Goal: Task Accomplishment & Management: Use online tool/utility

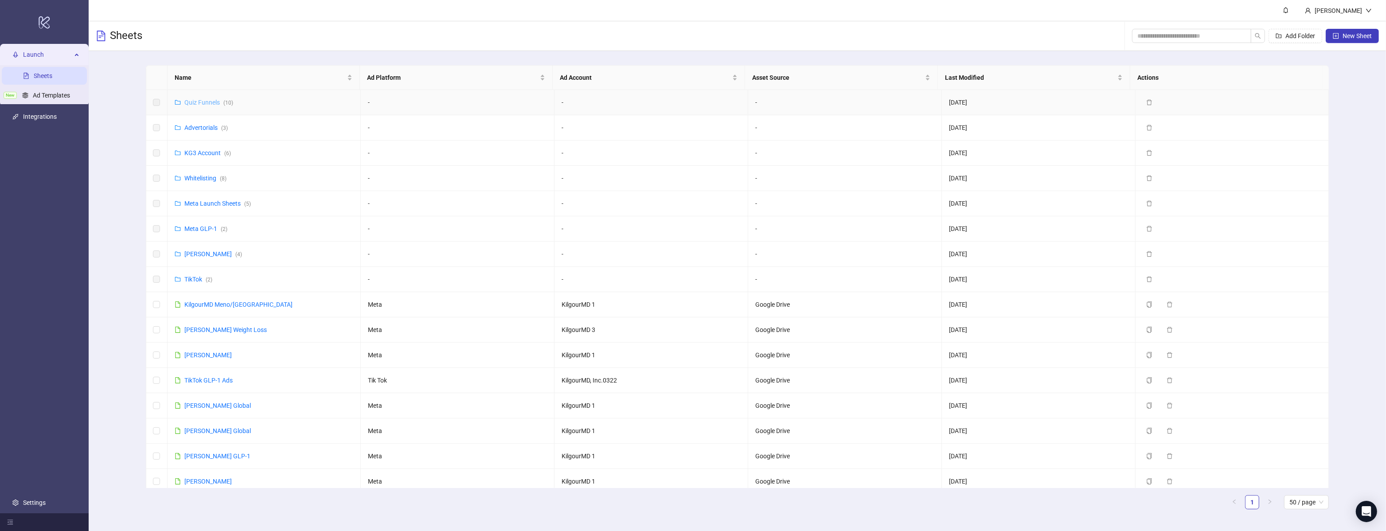
click at [194, 103] on link "Quiz Funnels ( 10 )" at bounding box center [208, 102] width 49 height 7
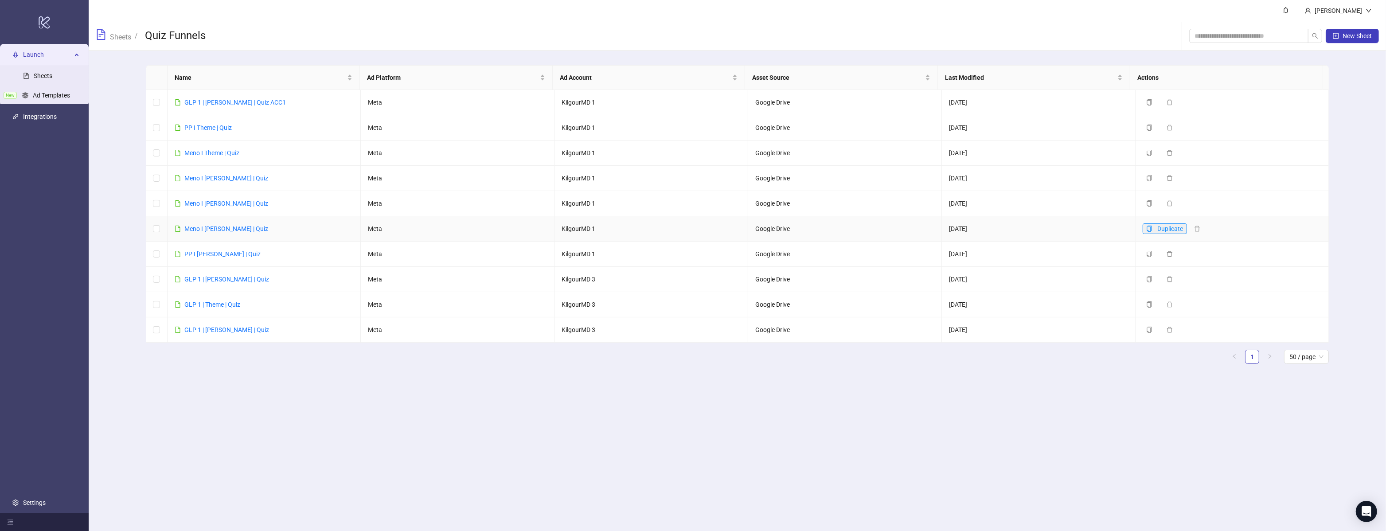
click at [1143, 231] on button "Duplicate" at bounding box center [1165, 228] width 44 height 11
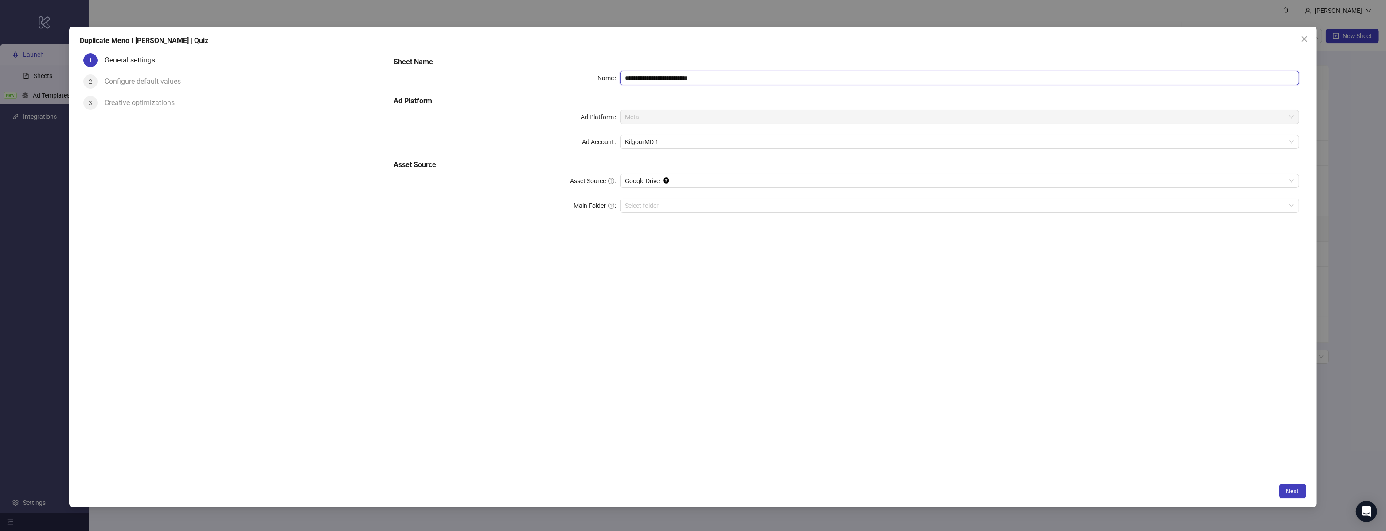
drag, startPoint x: 687, startPoint y: 77, endPoint x: 701, endPoint y: 88, distance: 17.6
click at [696, 86] on div "**********" at bounding box center [846, 140] width 913 height 174
type input "**********"
click at [1299, 494] on button "Next" at bounding box center [1292, 491] width 27 height 14
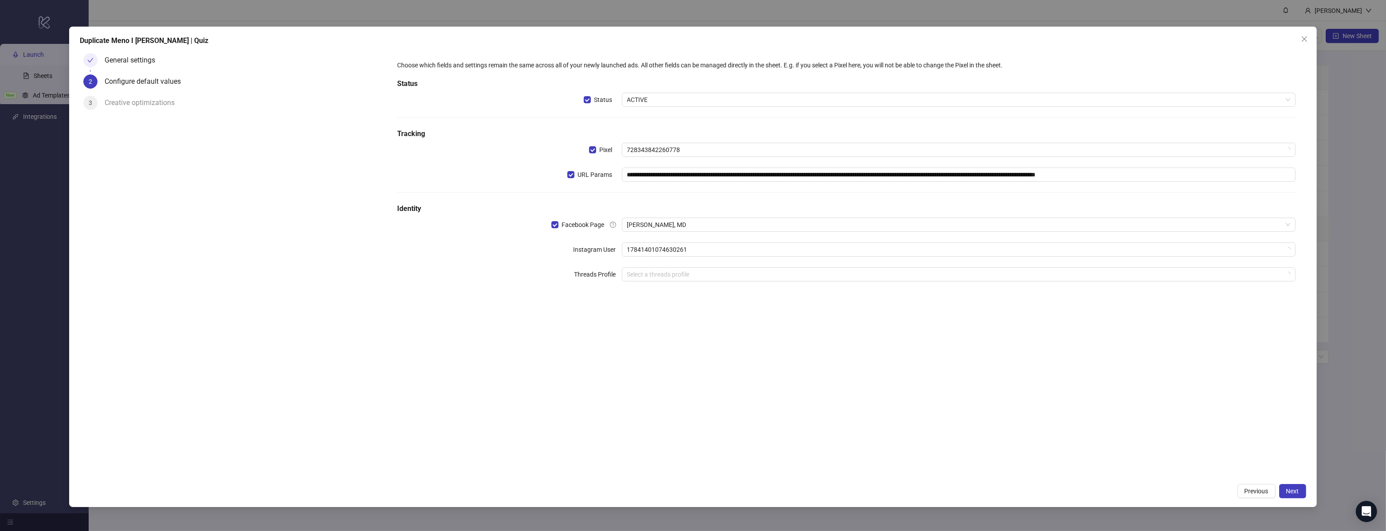
click at [1309, 486] on div "**********" at bounding box center [692, 267] width 1247 height 480
click at [1303, 488] on button "Next" at bounding box center [1292, 491] width 27 height 14
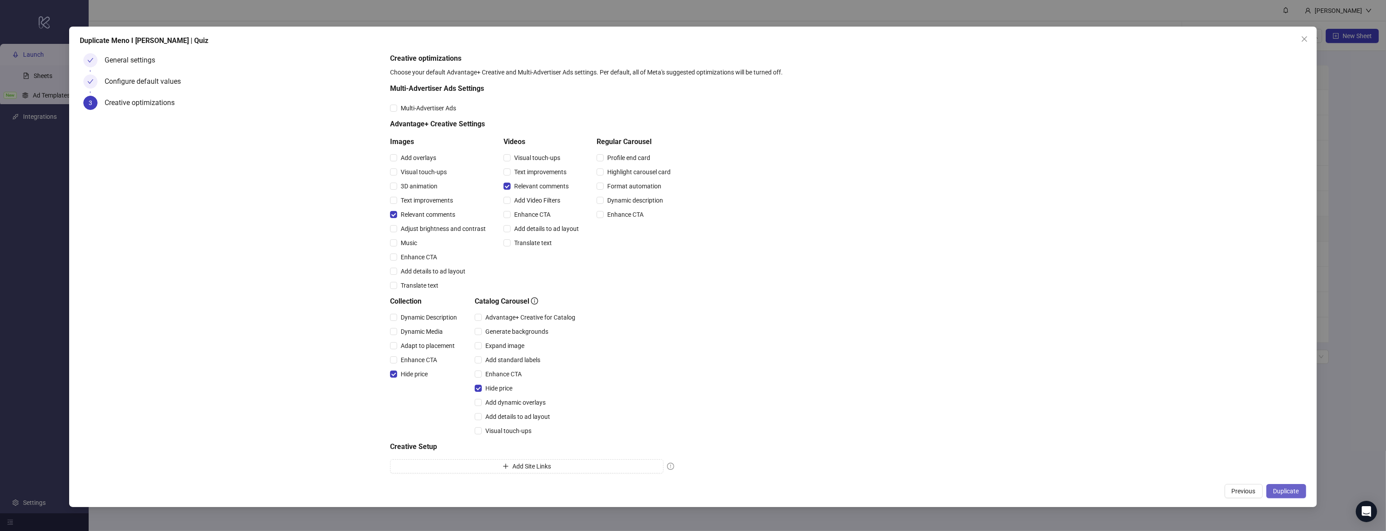
click at [1294, 488] on span "Duplicate" at bounding box center [1286, 491] width 26 height 7
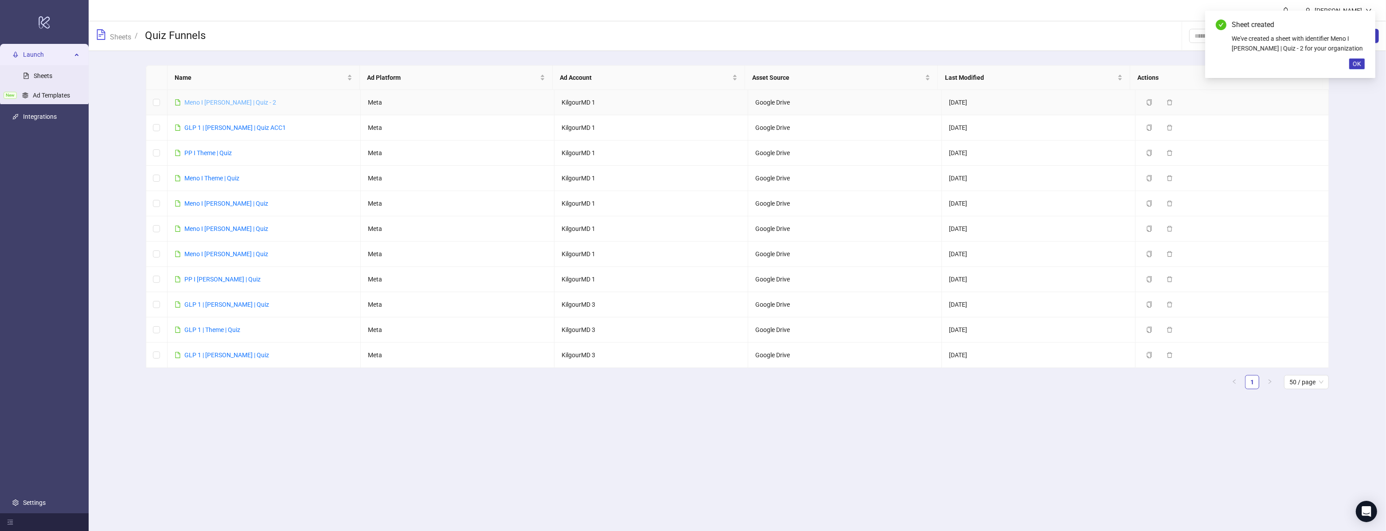
click at [241, 105] on link "Meno I [PERSON_NAME] | Quiz - 2" at bounding box center [230, 102] width 92 height 7
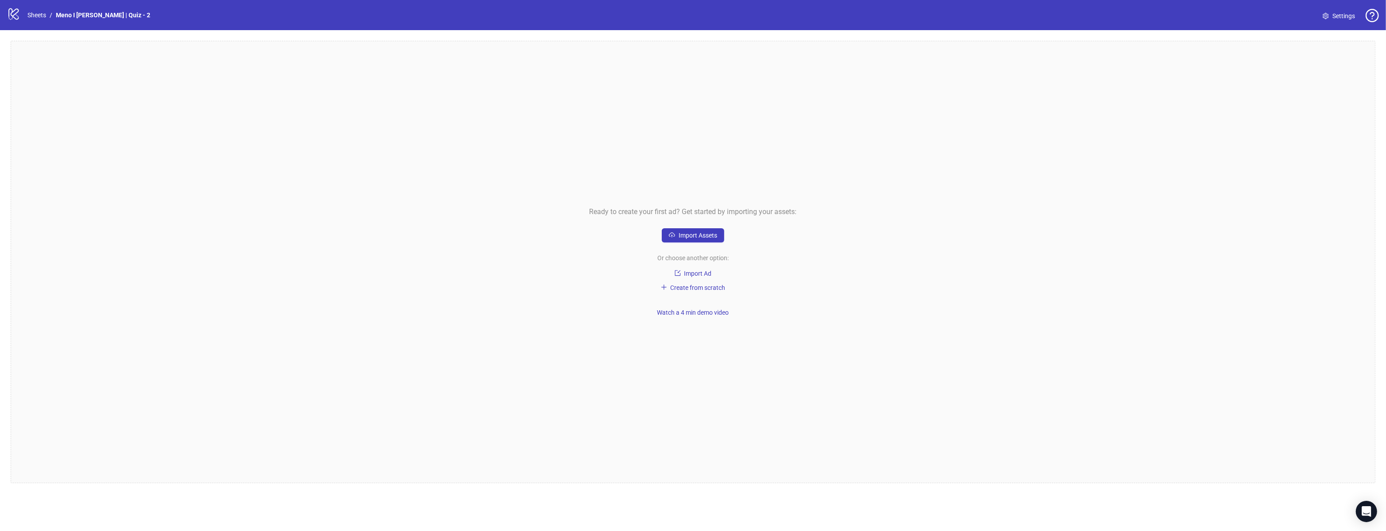
drag, startPoint x: 703, startPoint y: 251, endPoint x: 715, endPoint y: 225, distance: 28.6
click at [703, 251] on div "Ready to create your first ad? Get started by importing your assets: Import Ass…" at bounding box center [693, 262] width 1365 height 442
click at [714, 226] on div "Ready to create your first ad? Get started by importing your assets: Import Ass…" at bounding box center [693, 262] width 1365 height 442
click at [711, 235] on span "Import Assets" at bounding box center [698, 235] width 39 height 7
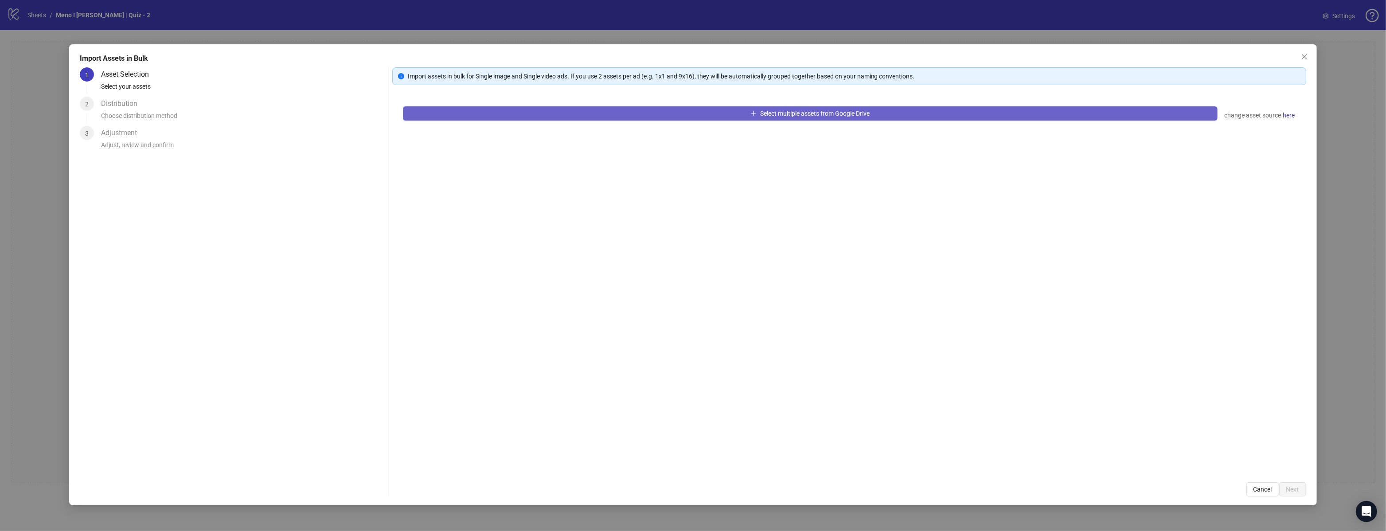
click at [551, 117] on button "Select multiple assets from Google Drive" at bounding box center [810, 113] width 815 height 14
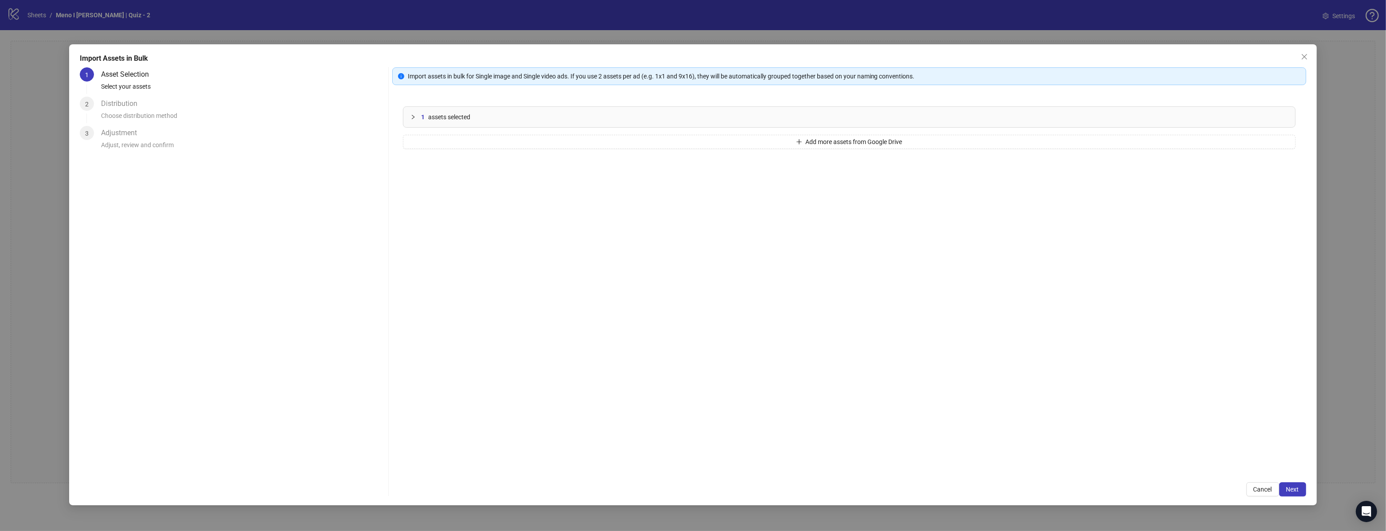
click at [605, 126] on div "1 assets selected" at bounding box center [849, 117] width 892 height 20
click at [585, 174] on button "Add more assets from Google Drive" at bounding box center [849, 181] width 893 height 14
click at [579, 211] on button "Add more assets from Google Drive" at bounding box center [849, 206] width 893 height 14
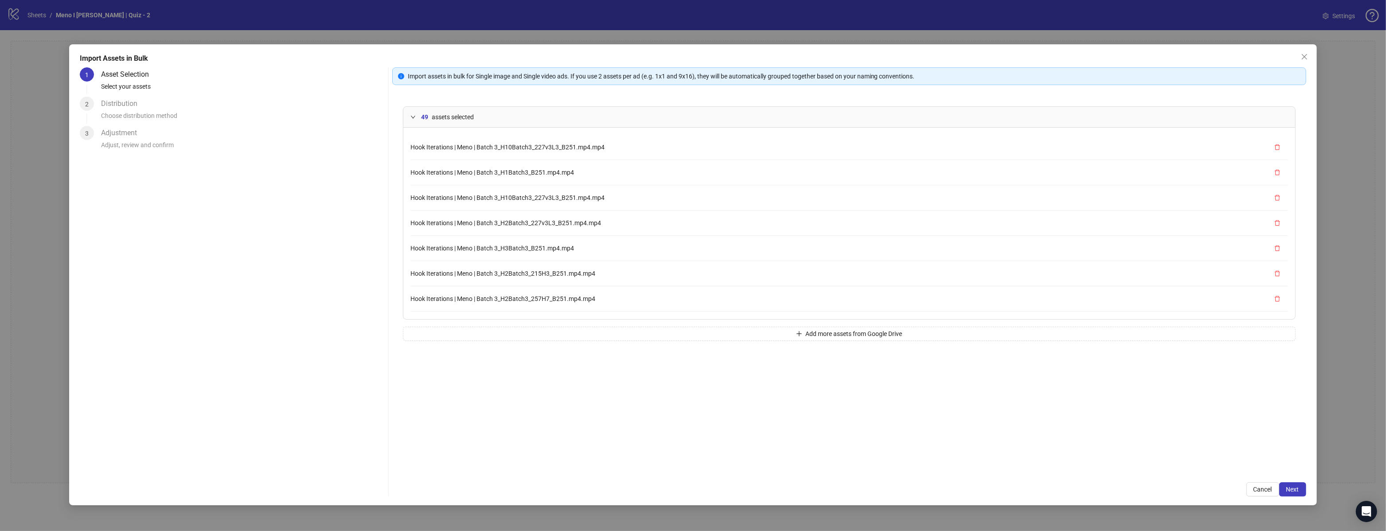
click at [1295, 496] on div "Import Assets in Bulk 1 Asset Selection Select your assets 2 Distribution Choos…" at bounding box center [692, 274] width 1247 height 461
click at [1296, 491] on span "Next" at bounding box center [1292, 489] width 13 height 7
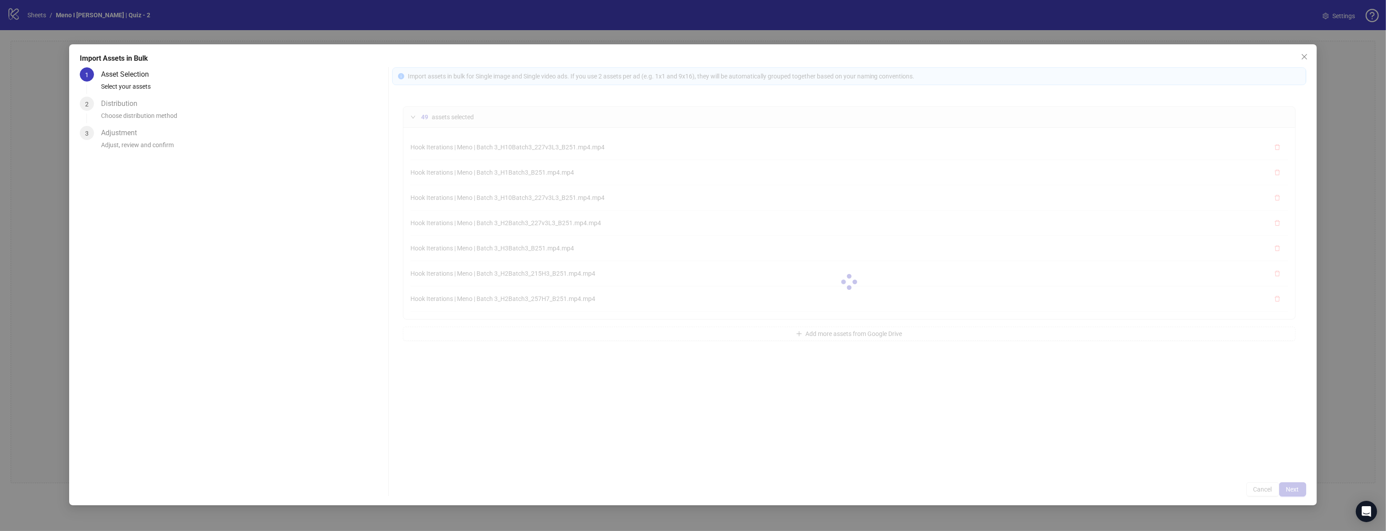
click at [1295, 491] on div at bounding box center [849, 281] width 914 height 429
click at [1295, 490] on div at bounding box center [849, 281] width 914 height 429
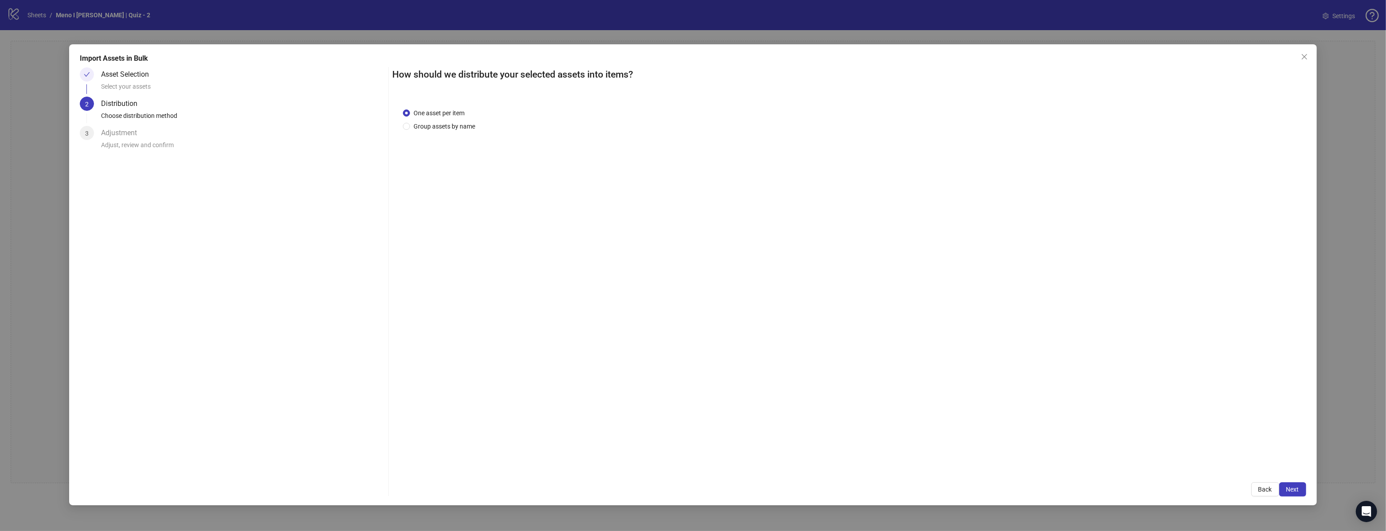
click at [1295, 490] on span "Next" at bounding box center [1292, 489] width 13 height 7
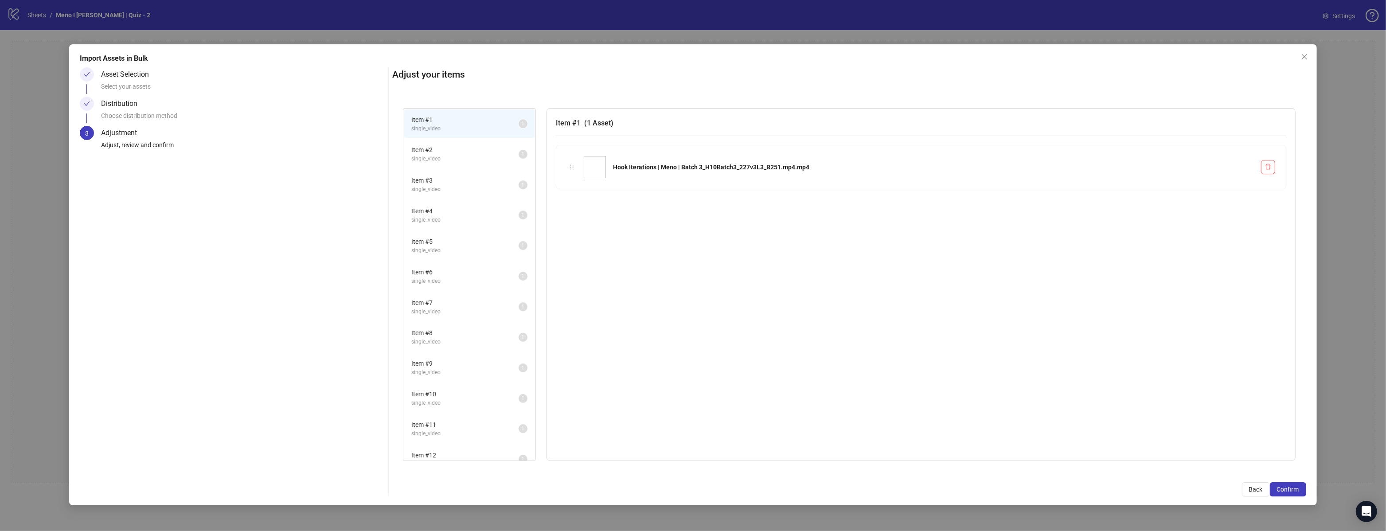
click at [1295, 490] on span "Confirm" at bounding box center [1288, 489] width 22 height 7
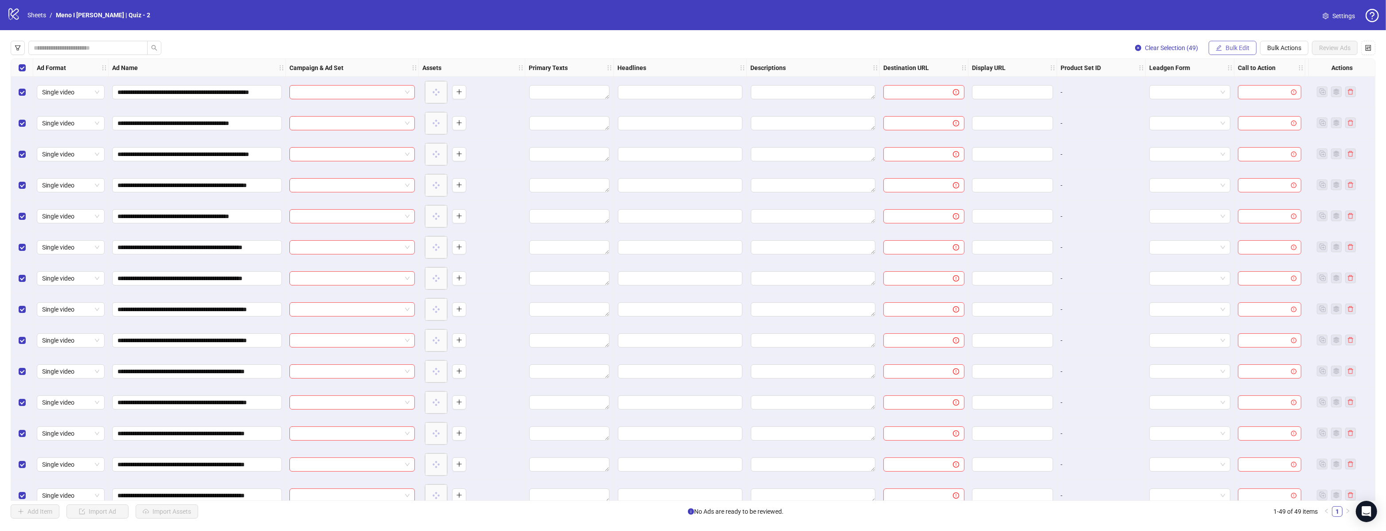
drag, startPoint x: 1233, startPoint y: 42, endPoint x: 1234, endPoint y: 47, distance: 5.1
click at [1233, 43] on button "Bulk Edit" at bounding box center [1233, 48] width 48 height 14
click at [1228, 92] on span "Campaign & Ad Set" at bounding box center [1241, 95] width 53 height 10
click at [1222, 90] on input "search" at bounding box center [1204, 86] width 159 height 13
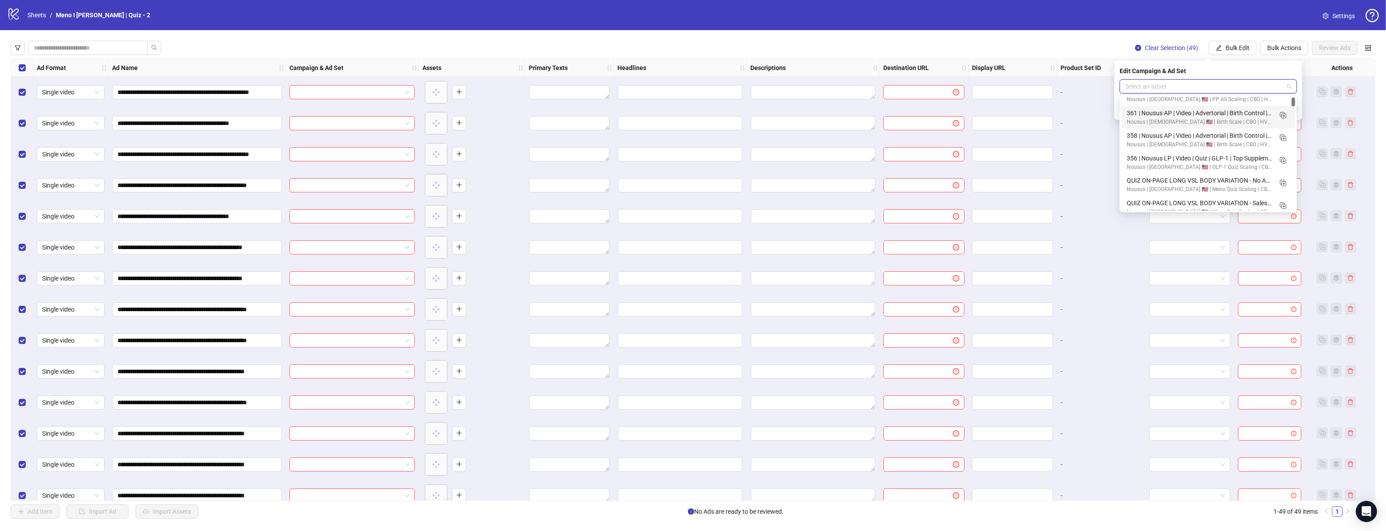
scroll to position [16, 0]
click at [1285, 177] on icon "Duplicate" at bounding box center [1282, 180] width 9 height 9
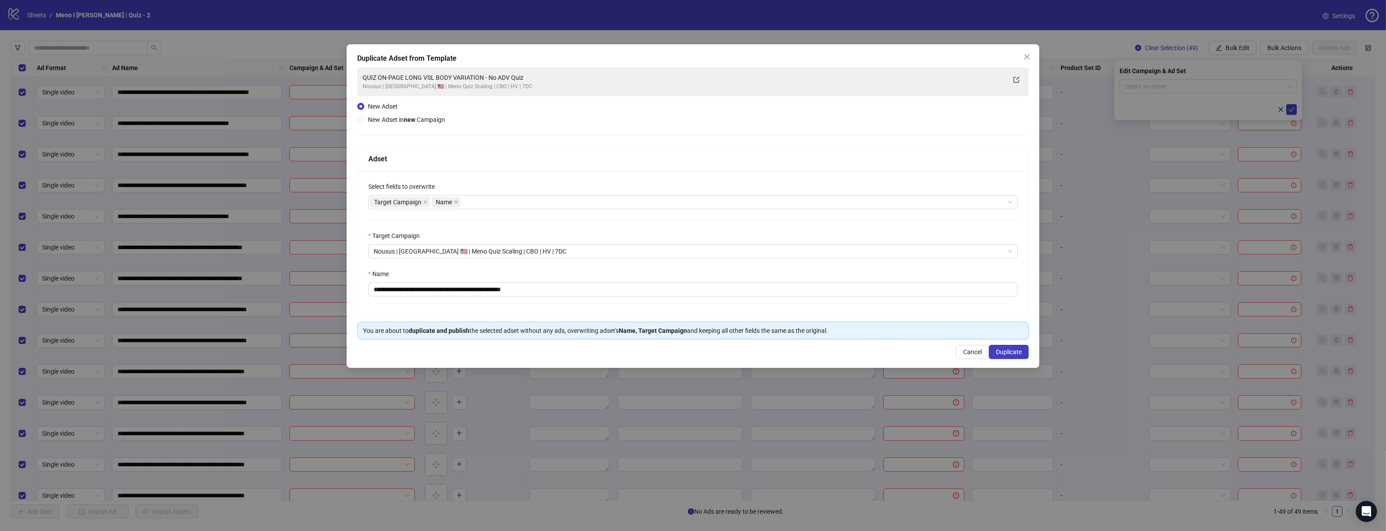
drag, startPoint x: 691, startPoint y: 301, endPoint x: 686, endPoint y: 297, distance: 7.3
click at [689, 298] on div "**********" at bounding box center [693, 244] width 671 height 147
click at [680, 291] on input "**********" at bounding box center [693, 289] width 650 height 14
paste input "text"
type input "**********"
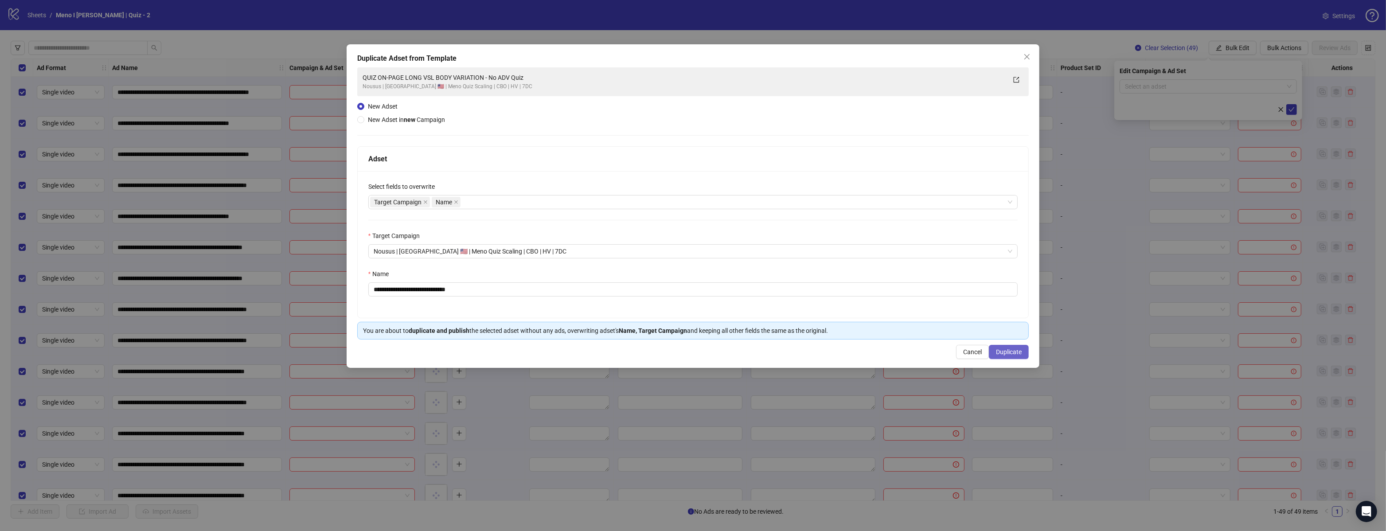
click at [995, 351] on button "Duplicate" at bounding box center [1009, 352] width 40 height 14
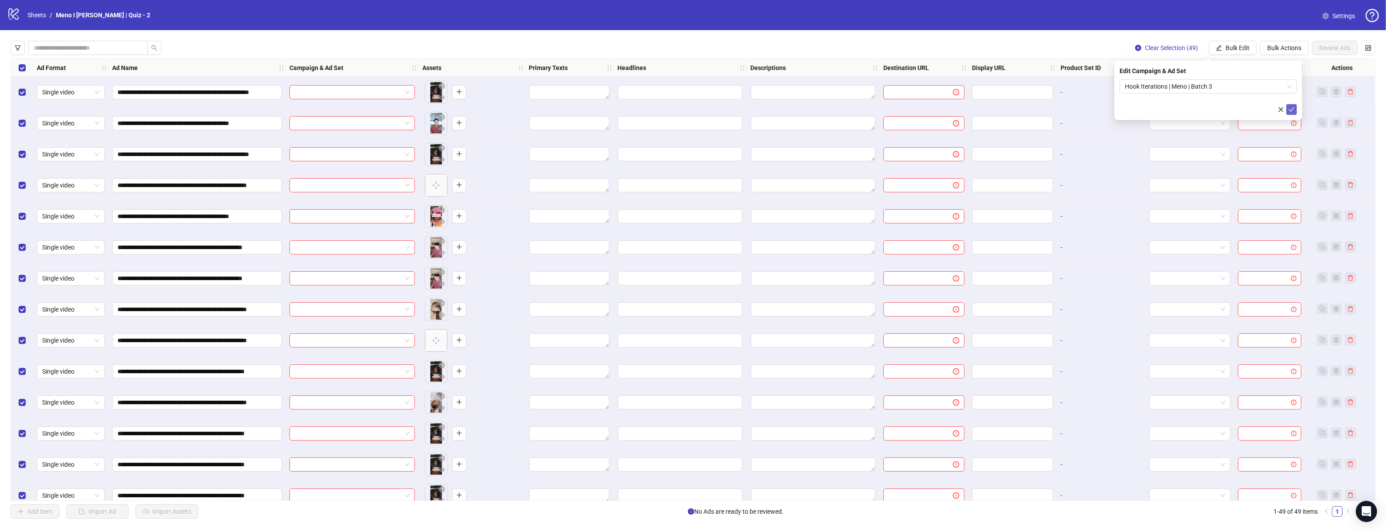
click at [1287, 112] on button "submit" at bounding box center [1291, 109] width 11 height 11
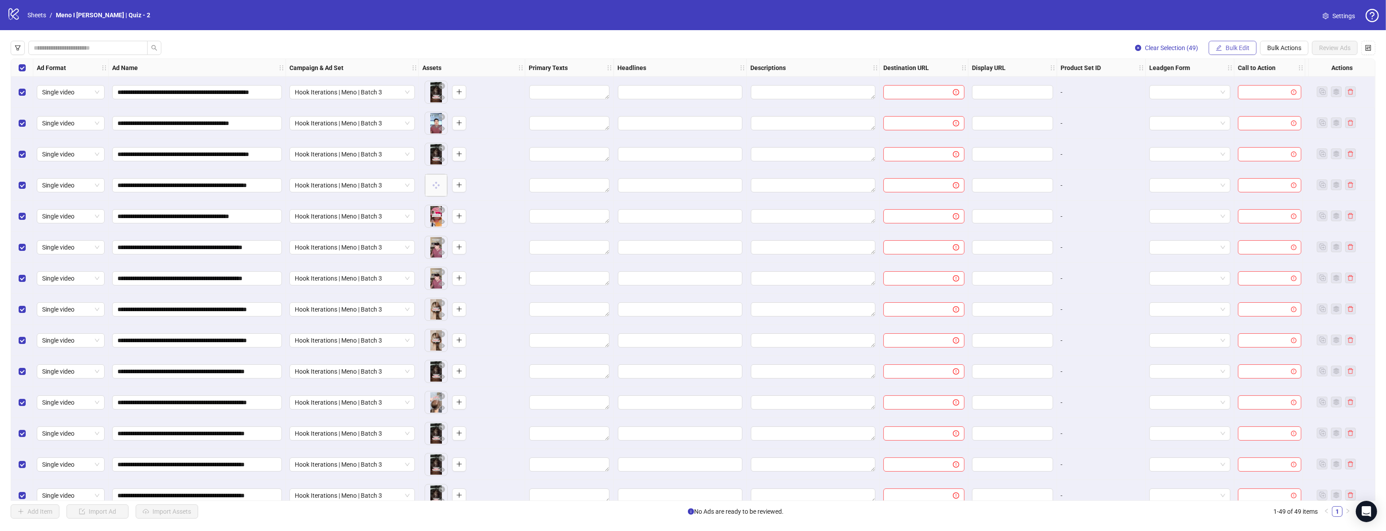
click at [1234, 49] on span "Bulk Edit" at bounding box center [1237, 47] width 24 height 7
click at [1273, 52] on button "Bulk Actions" at bounding box center [1284, 48] width 48 height 14
click at [1289, 125] on span "Apply Template" at bounding box center [1288, 123] width 42 height 10
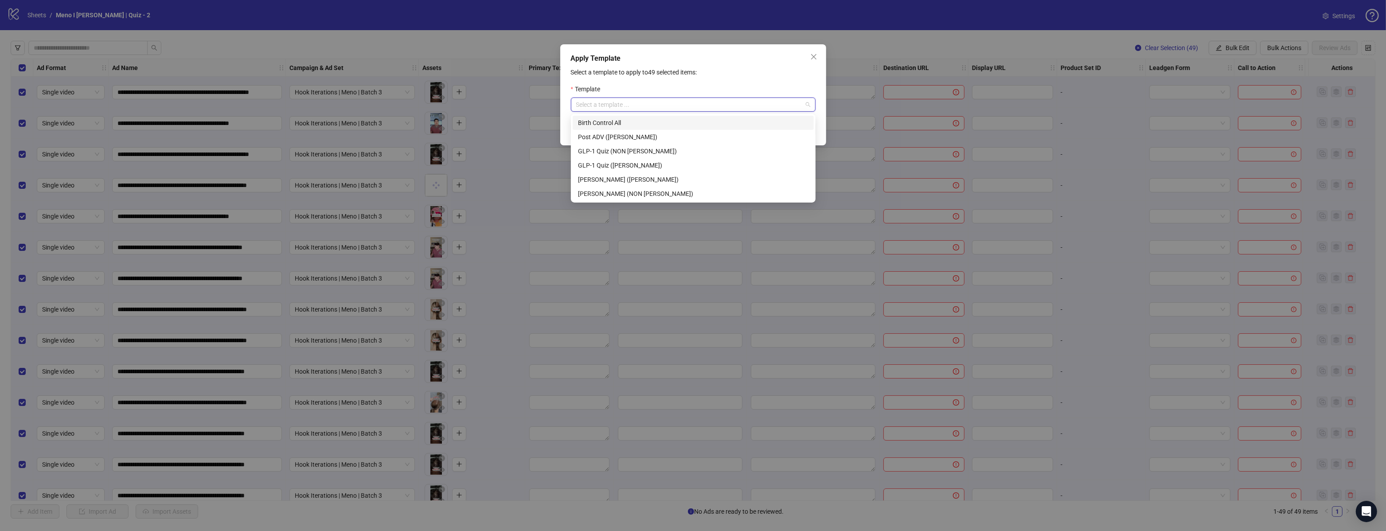
click at [740, 105] on input "search" at bounding box center [689, 104] width 226 height 13
click at [597, 180] on div "[PERSON_NAME] ([PERSON_NAME])" at bounding box center [693, 180] width 230 height 10
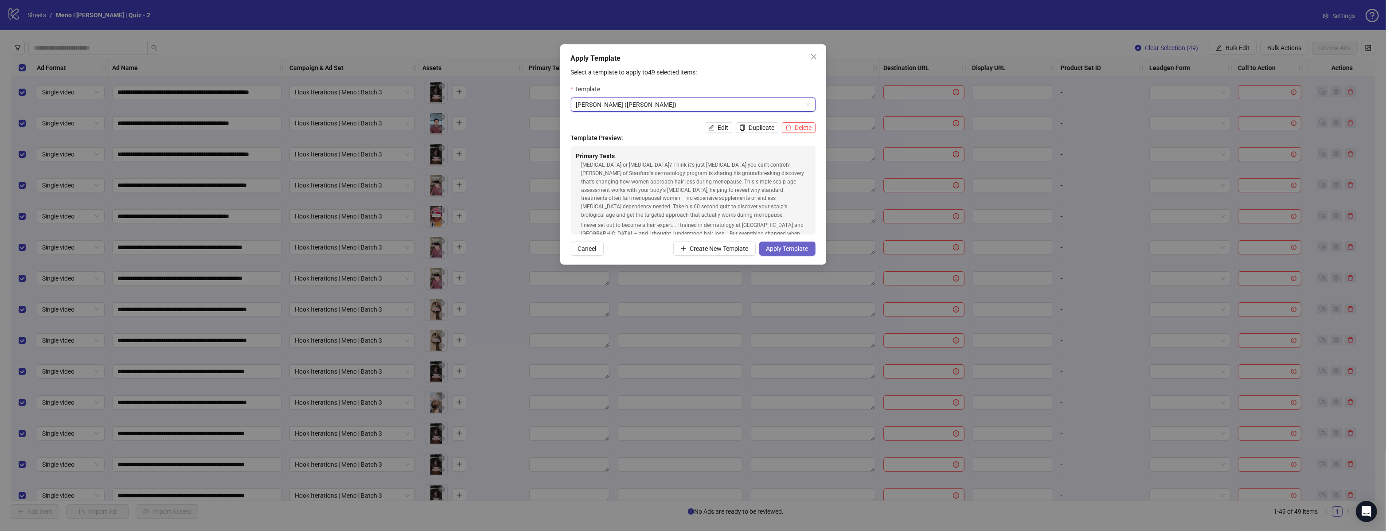
click at [795, 249] on span "Apply Template" at bounding box center [787, 248] width 42 height 7
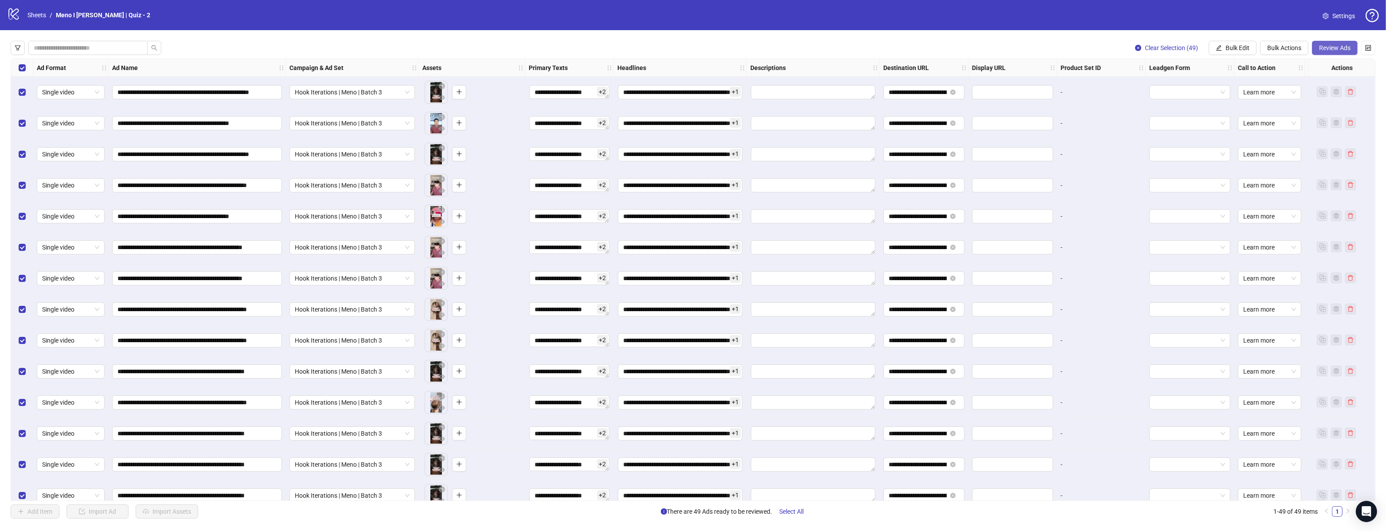
click at [1339, 52] on button "Review Ads" at bounding box center [1335, 48] width 46 height 14
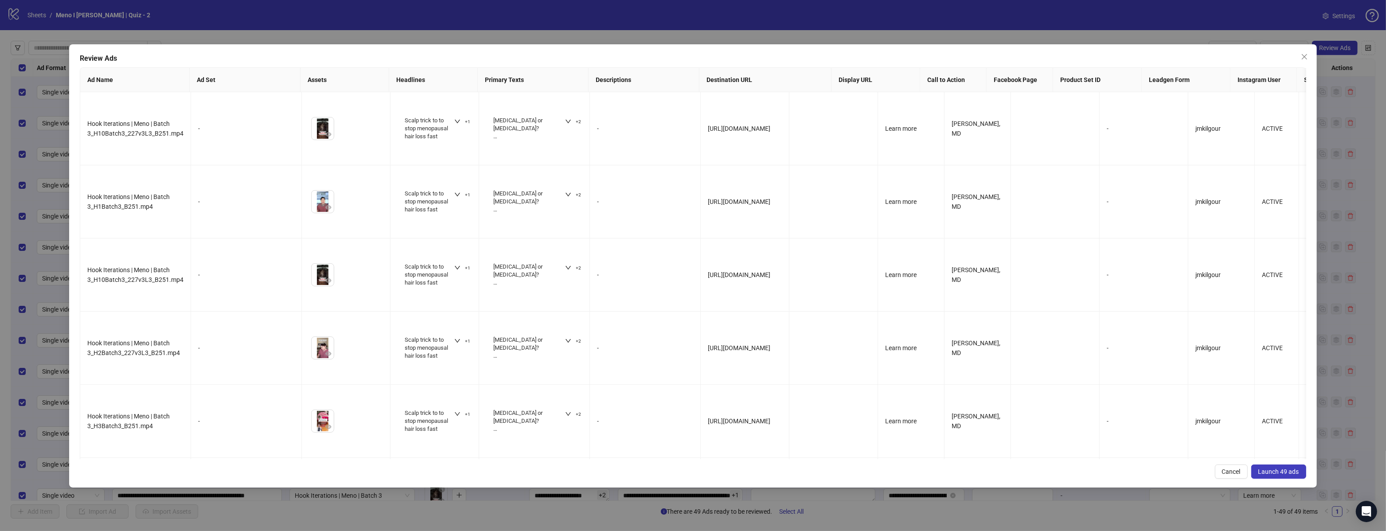
click at [1295, 475] on span "Launch 49 ads" at bounding box center [1278, 471] width 41 height 7
